Goal: Transaction & Acquisition: Purchase product/service

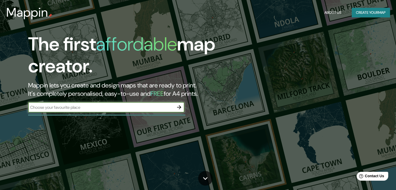
click at [113, 109] on input "text" at bounding box center [101, 107] width 146 height 6
type input "collina chilw"
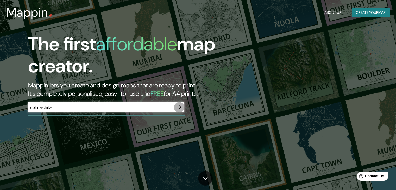
click at [178, 106] on icon "button" at bounding box center [179, 107] width 6 height 6
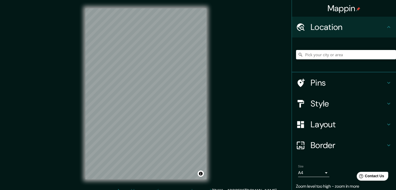
click at [110, 183] on div "© Mapbox © OpenStreetMap Improve this map" at bounding box center [146, 94] width 138 height 188
click at [226, 140] on div "Mappin Location Pins Style Layout Border Choose a border. Hint : you can make l…" at bounding box center [198, 98] width 396 height 196
click at [327, 55] on input "Pick your city or area" at bounding box center [346, 54] width 100 height 9
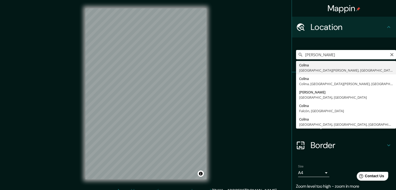
type input "Colina, [GEOGRAPHIC_DATA][PERSON_NAME], [GEOGRAPHIC_DATA]"
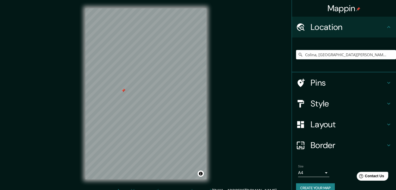
drag, startPoint x: 115, startPoint y: 96, endPoint x: 123, endPoint y: 92, distance: 9.4
click at [123, 92] on div at bounding box center [123, 91] width 4 height 4
click at [125, 91] on div at bounding box center [123, 91] width 4 height 4
click at [126, 87] on div at bounding box center [127, 86] width 4 height 4
click at [148, 90] on div at bounding box center [148, 88] width 4 height 4
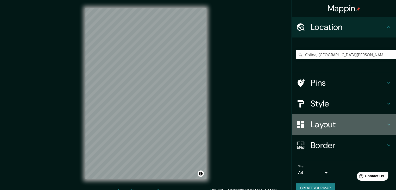
click at [328, 127] on h4 "Layout" at bounding box center [348, 124] width 75 height 10
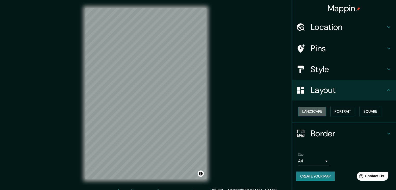
click at [317, 110] on button "Landscape" at bounding box center [312, 112] width 28 height 10
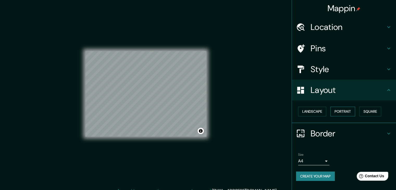
click at [337, 111] on button "Portrait" at bounding box center [343, 112] width 25 height 10
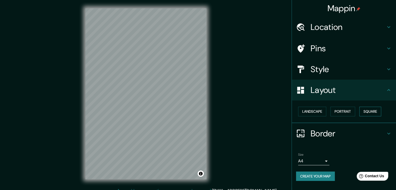
click at [370, 111] on button "Square" at bounding box center [370, 112] width 22 height 10
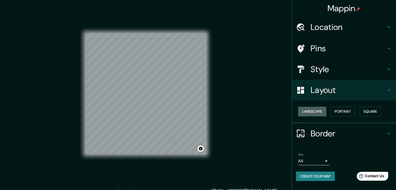
click at [320, 109] on button "Landscape" at bounding box center [312, 112] width 28 height 10
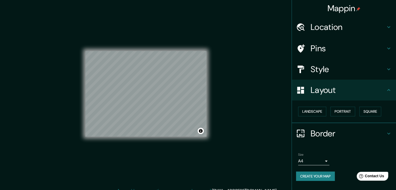
click at [312, 67] on h4 "Style" at bounding box center [348, 69] width 75 height 10
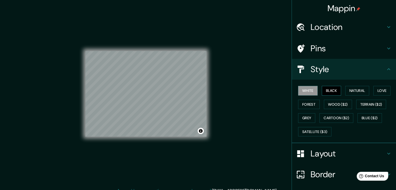
click at [325, 92] on button "Black" at bounding box center [332, 91] width 20 height 10
click at [358, 88] on button "Natural" at bounding box center [357, 91] width 24 height 10
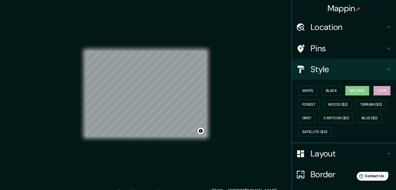
click at [382, 91] on button "Love" at bounding box center [382, 91] width 17 height 10
click at [374, 104] on button "Terrain ($2)" at bounding box center [371, 105] width 30 height 10
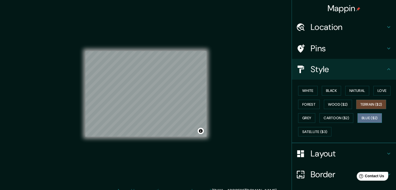
click at [369, 118] on button "Blue ($2)" at bounding box center [370, 118] width 24 height 10
click at [312, 118] on button "Grey" at bounding box center [306, 118] width 17 height 10
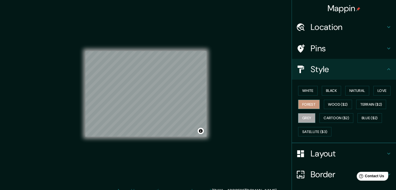
click at [312, 106] on button "Forest" at bounding box center [309, 105] width 22 height 10
click at [309, 91] on button "White" at bounding box center [308, 91] width 20 height 10
click at [325, 32] on h4 "Location" at bounding box center [348, 27] width 75 height 10
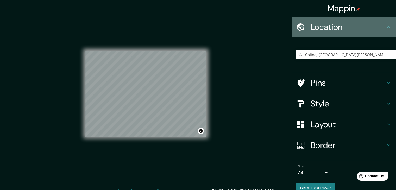
click at [323, 27] on h4 "Location" at bounding box center [348, 27] width 75 height 10
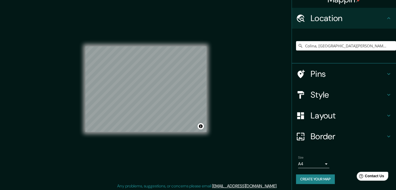
scroll to position [6, 0]
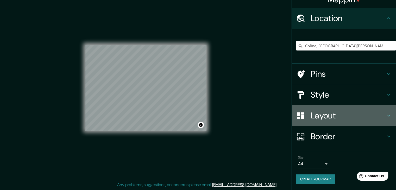
click at [318, 108] on div "Layout" at bounding box center [344, 115] width 104 height 21
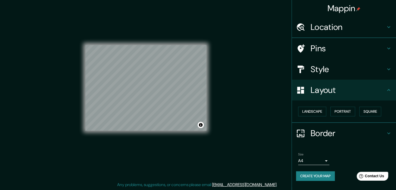
scroll to position [0, 0]
click at [313, 73] on h4 "Style" at bounding box center [348, 69] width 75 height 10
